Goal: Navigation & Orientation: Find specific page/section

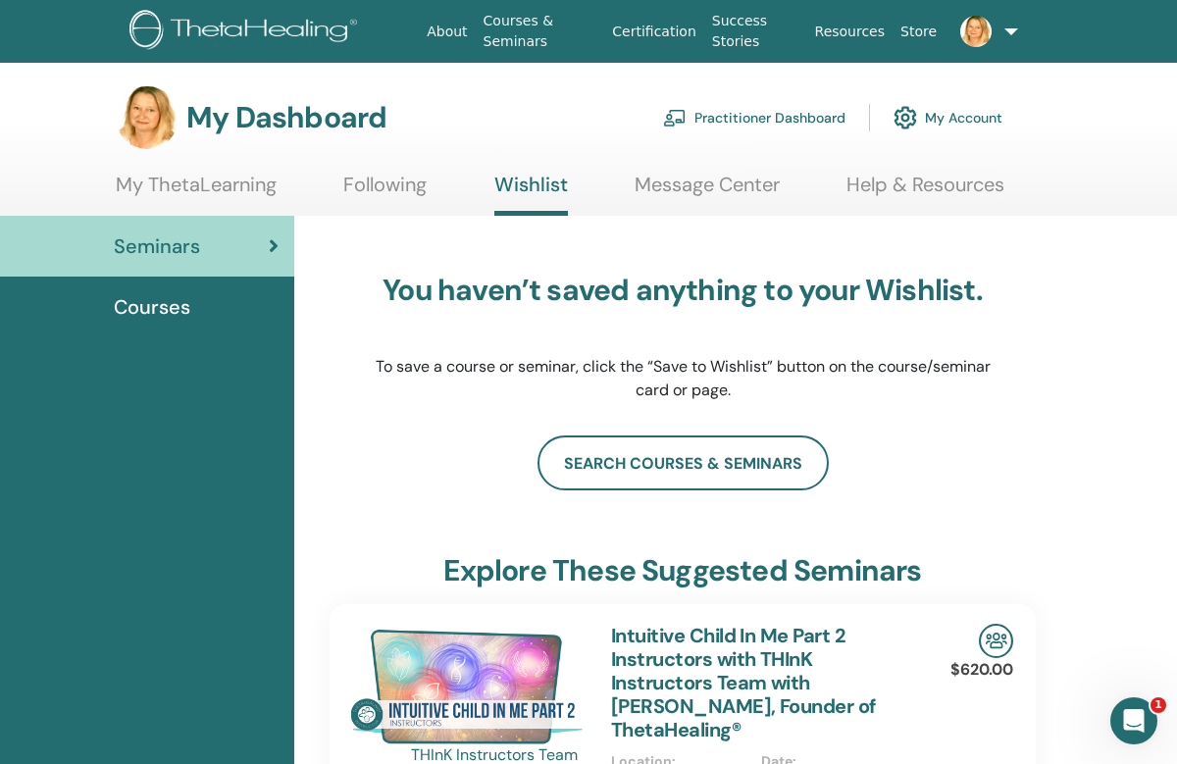
click at [145, 317] on span "Courses" at bounding box center [152, 306] width 77 height 29
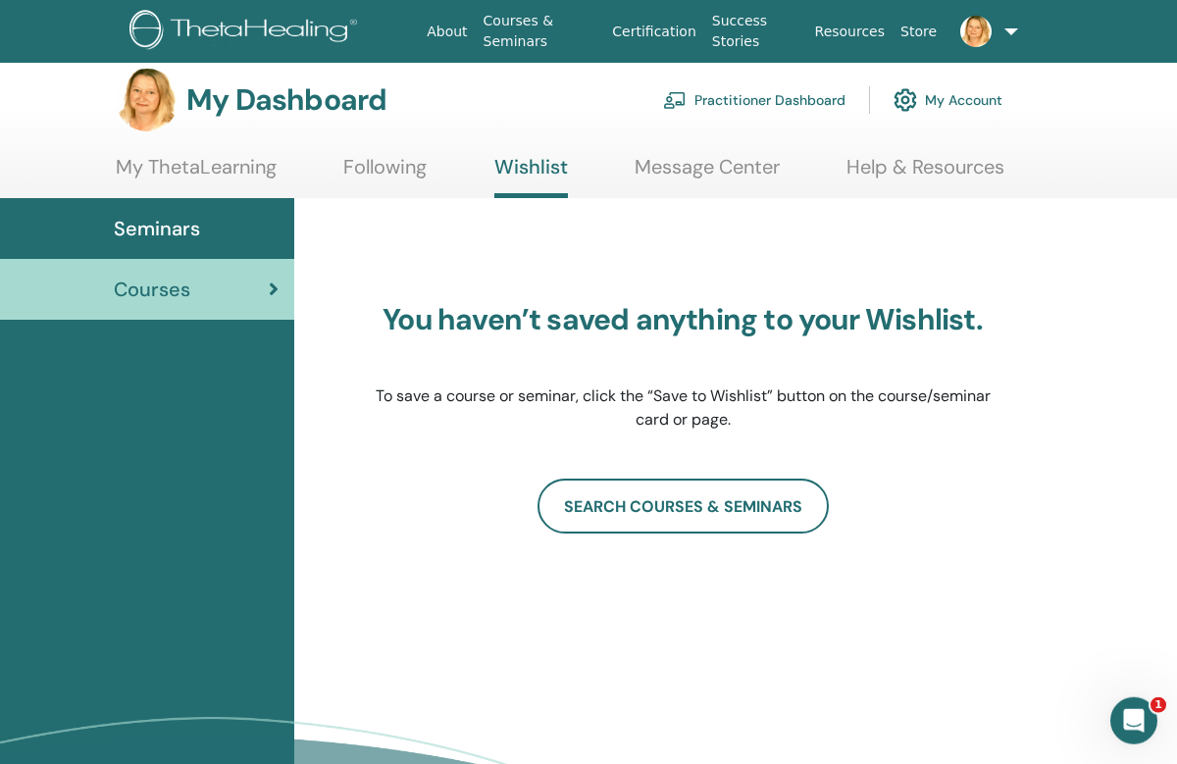
click at [681, 504] on link "SEARCH COURSES & SEMINARS" at bounding box center [683, 506] width 291 height 55
click at [969, 102] on link "My Account" at bounding box center [948, 99] width 109 height 43
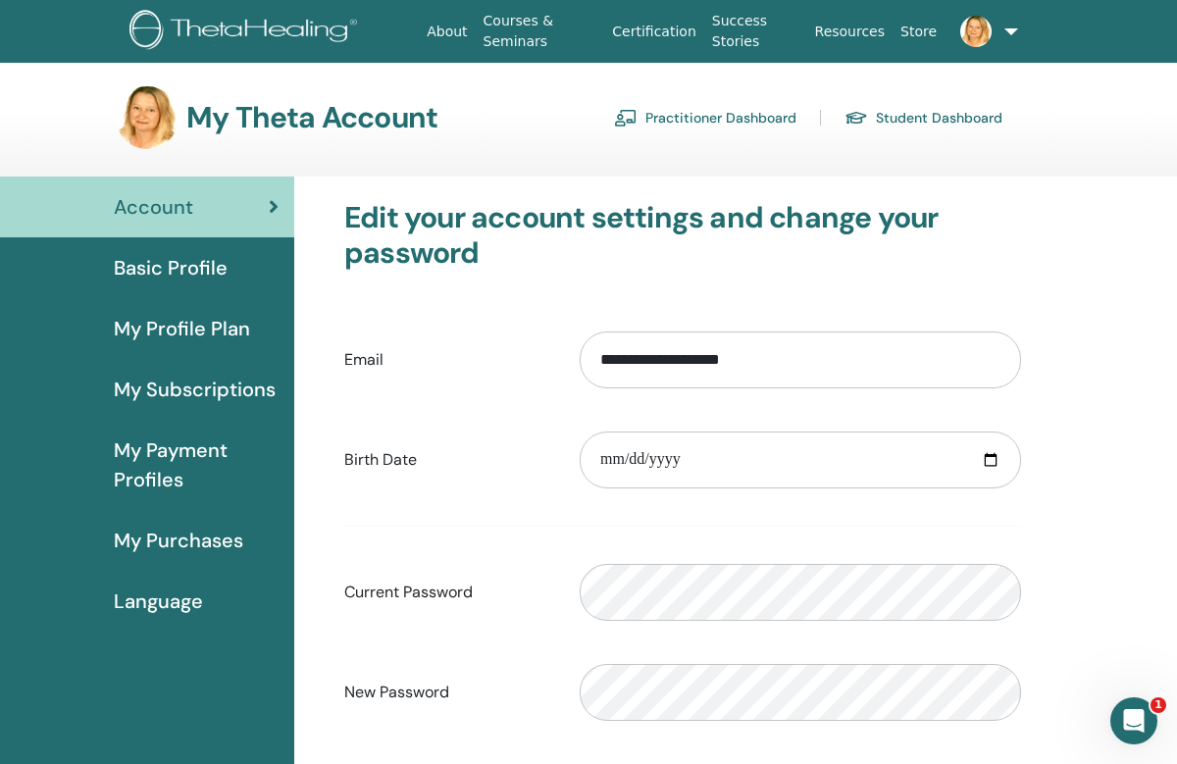
click at [517, 26] on link "Courses & Seminars" at bounding box center [541, 31] width 130 height 57
